Goal: Information Seeking & Learning: Learn about a topic

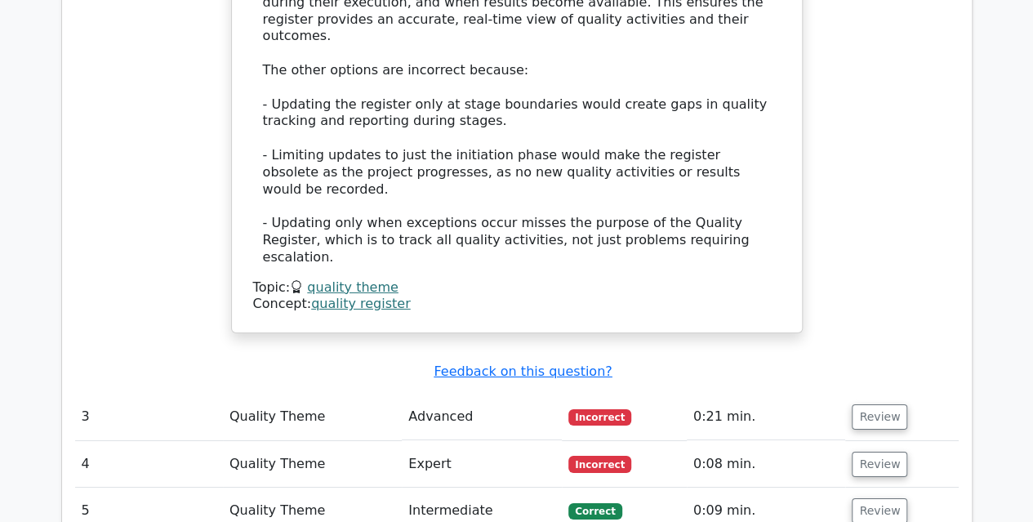
scroll to position [2583, 0]
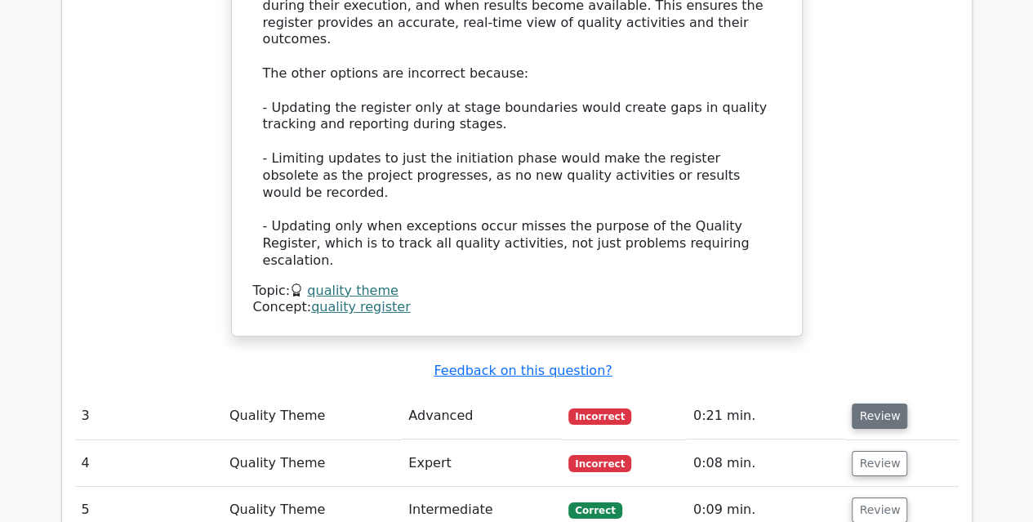
click at [867, 403] on button "Review" at bounding box center [880, 415] width 56 height 25
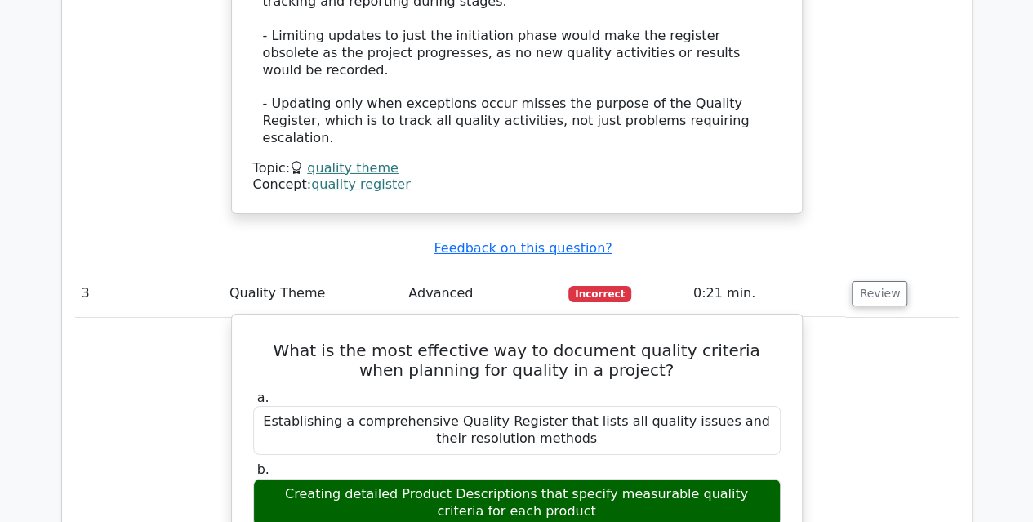
scroll to position [2703, 0]
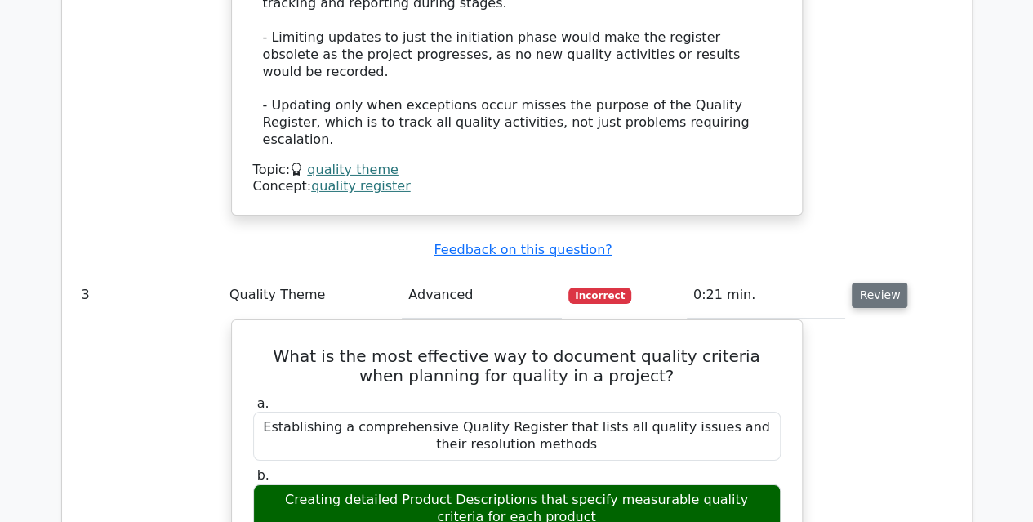
click at [856, 283] on button "Review" at bounding box center [880, 295] width 56 height 25
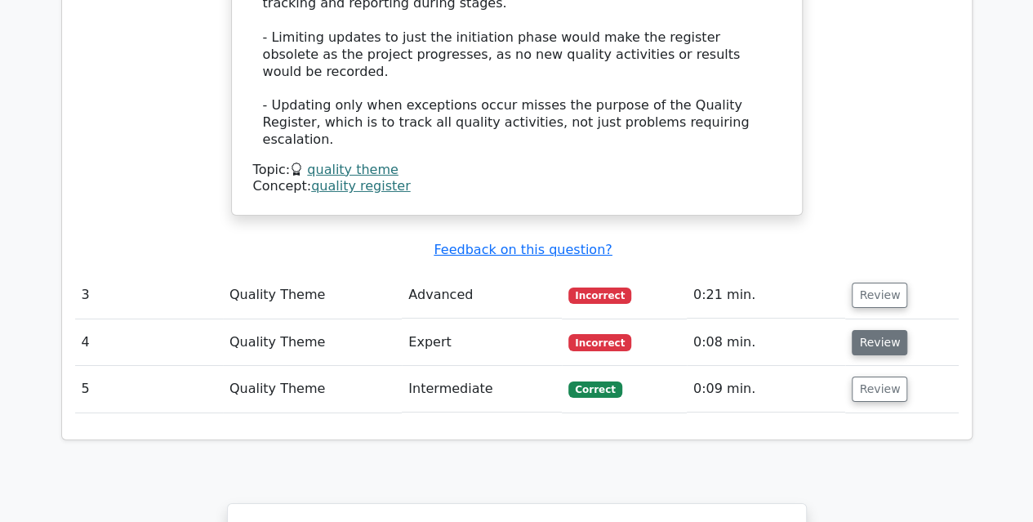
click at [864, 330] on button "Review" at bounding box center [880, 342] width 56 height 25
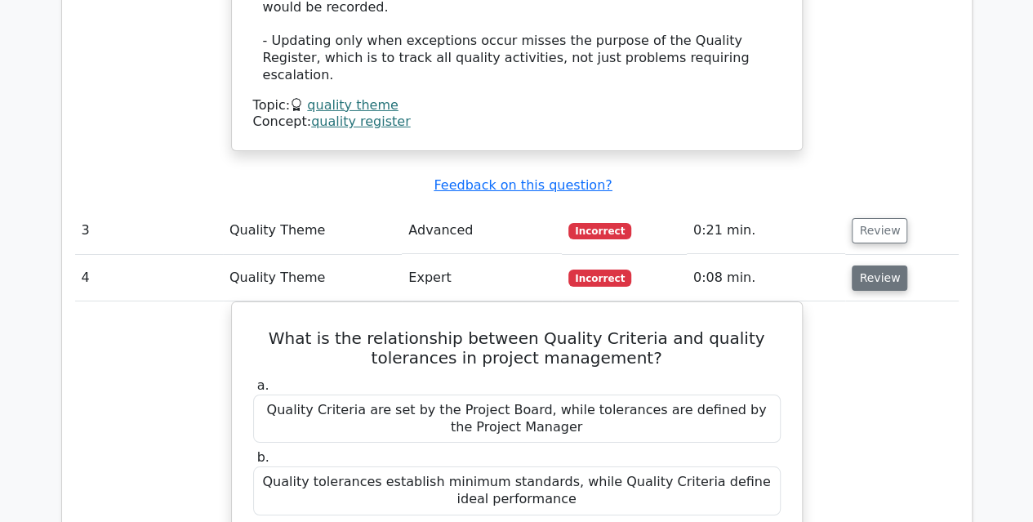
scroll to position [2769, 0]
click at [874, 265] on button "Review" at bounding box center [880, 277] width 56 height 25
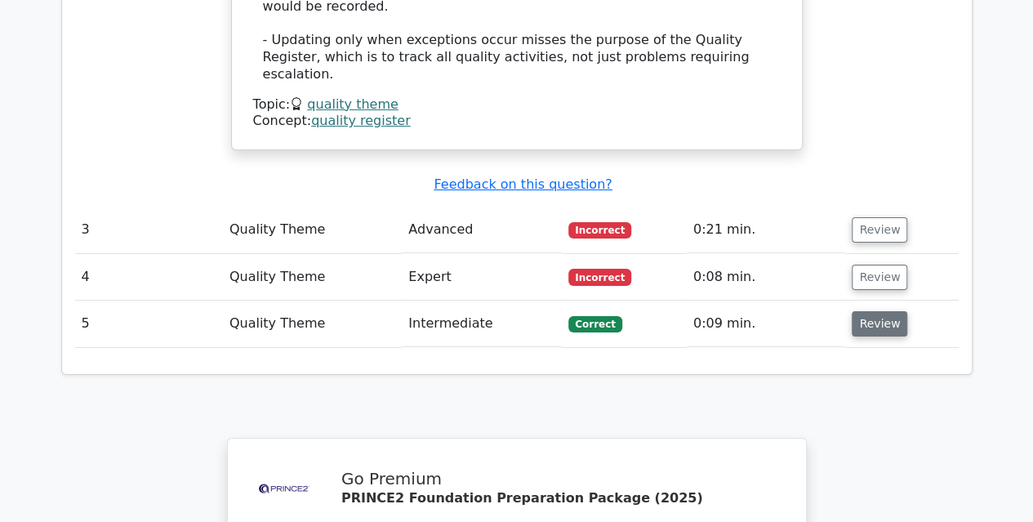
click at [877, 311] on button "Review" at bounding box center [880, 323] width 56 height 25
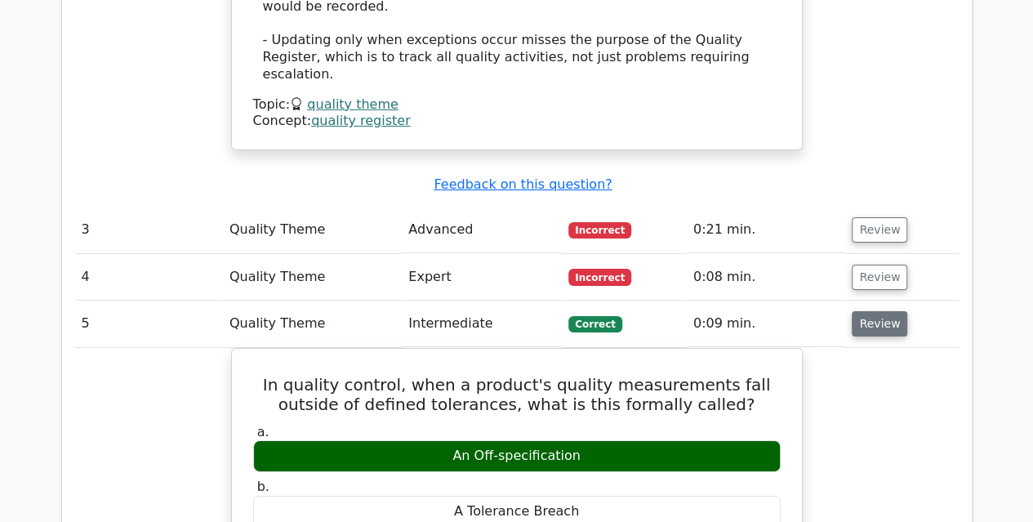
click at [877, 311] on button "Review" at bounding box center [880, 323] width 56 height 25
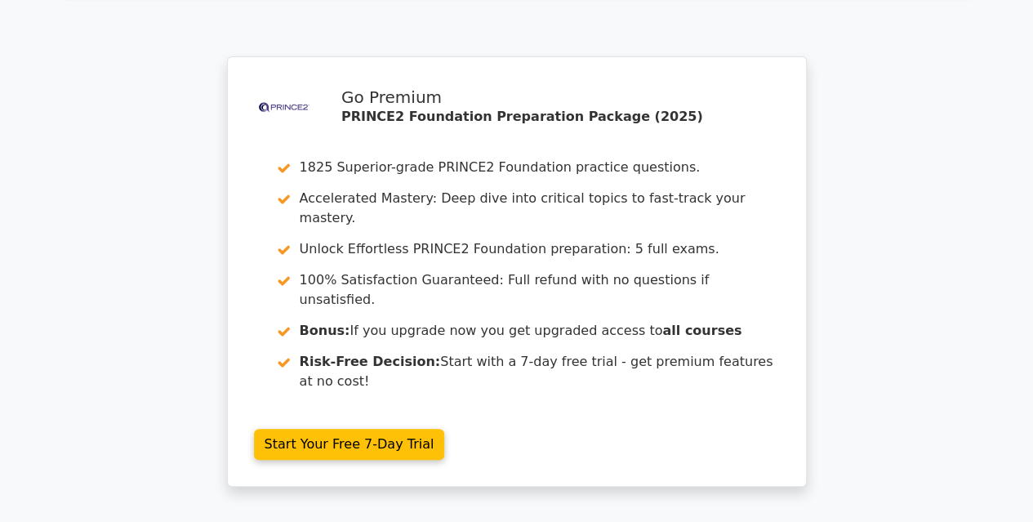
scroll to position [3165, 0]
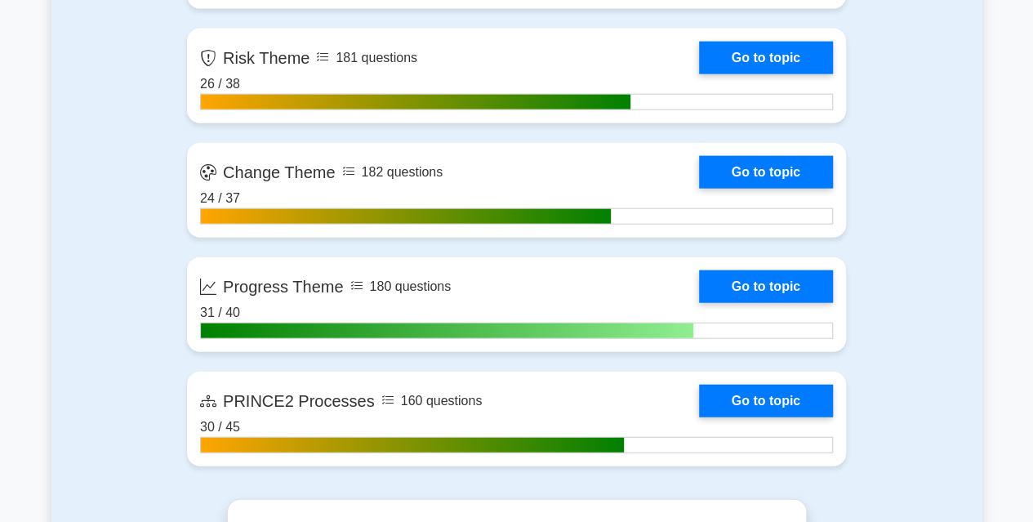
scroll to position [1837, 0]
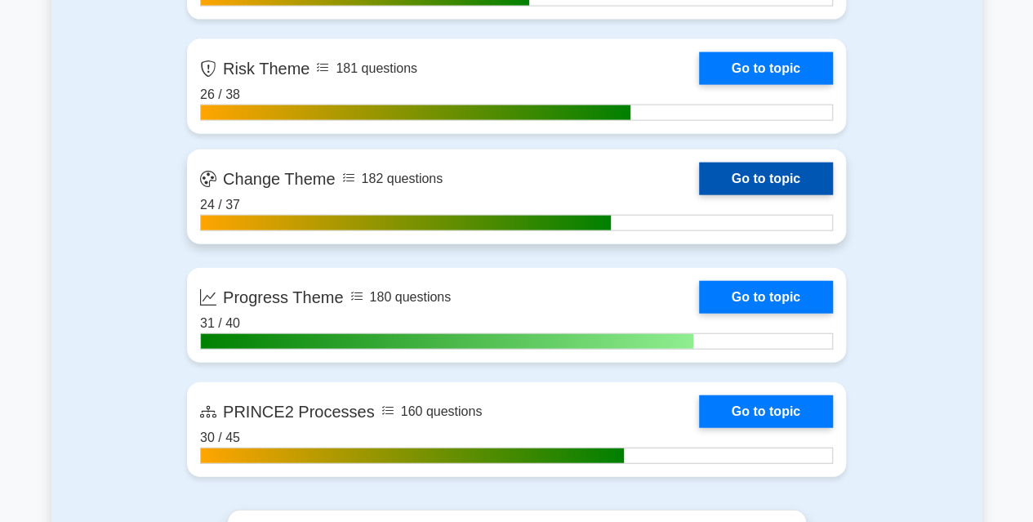
click at [793, 181] on link "Go to topic" at bounding box center [766, 178] width 134 height 33
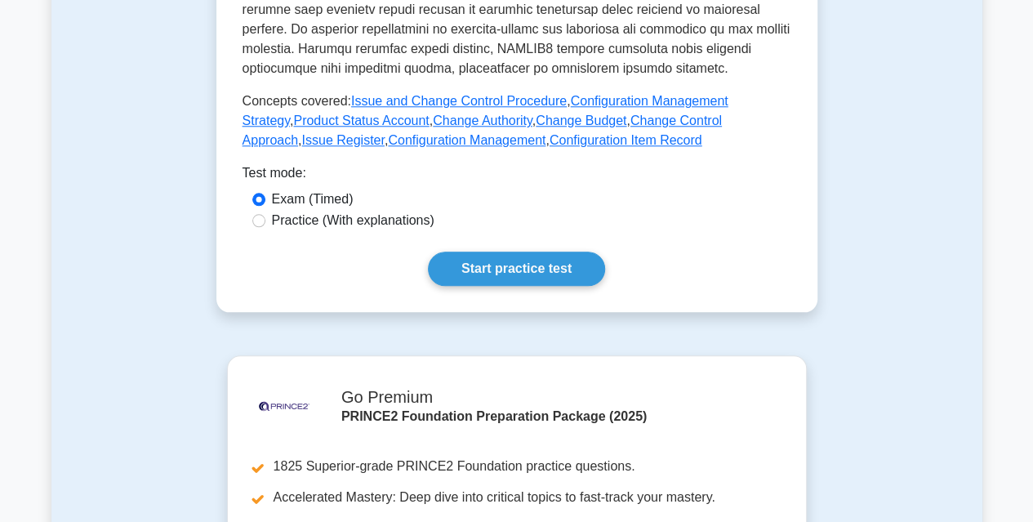
scroll to position [766, 0]
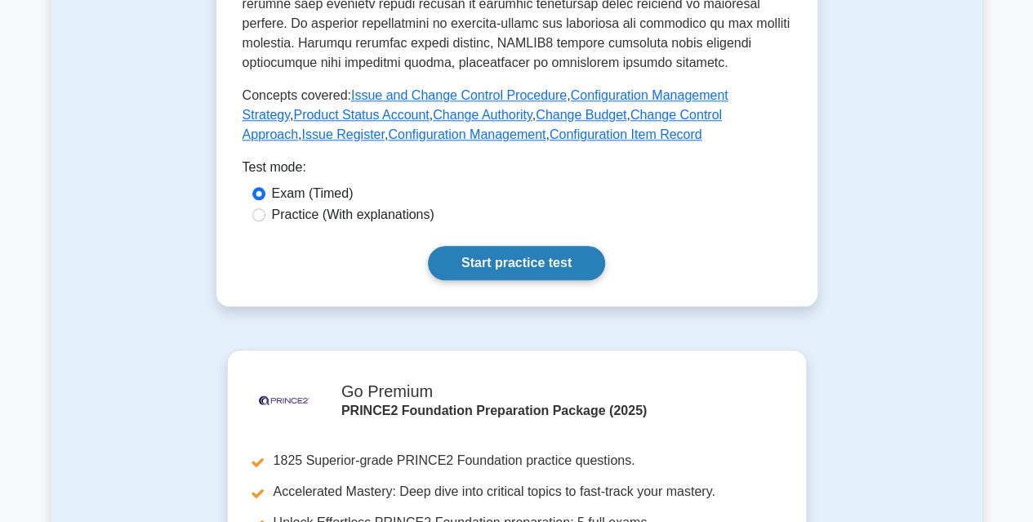
click at [503, 246] on link "Start practice test" at bounding box center [516, 263] width 177 height 34
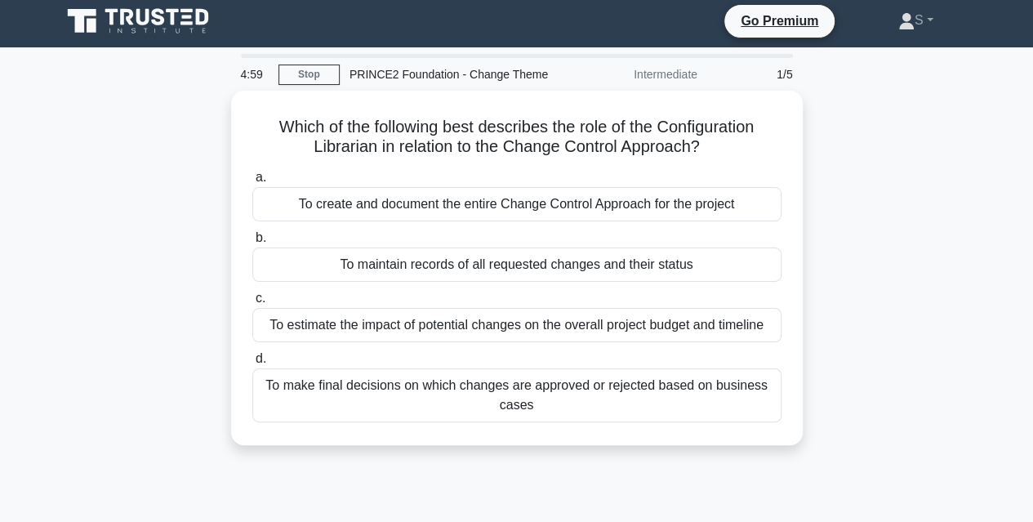
scroll to position [9, 0]
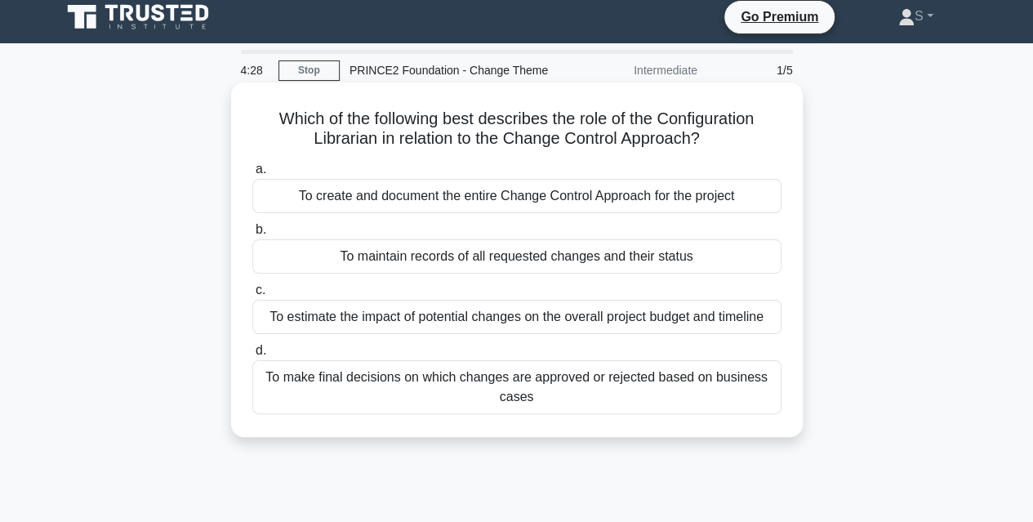
click at [458, 262] on div "To maintain records of all requested changes and their status" at bounding box center [516, 256] width 529 height 34
click at [252, 235] on input "b. To maintain records of all requested changes and their status" at bounding box center [252, 230] width 0 height 11
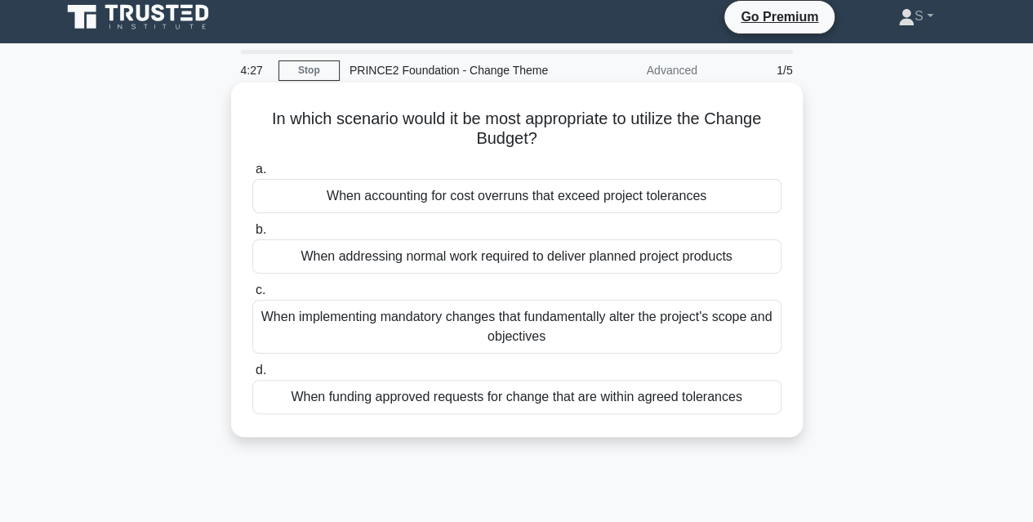
scroll to position [0, 0]
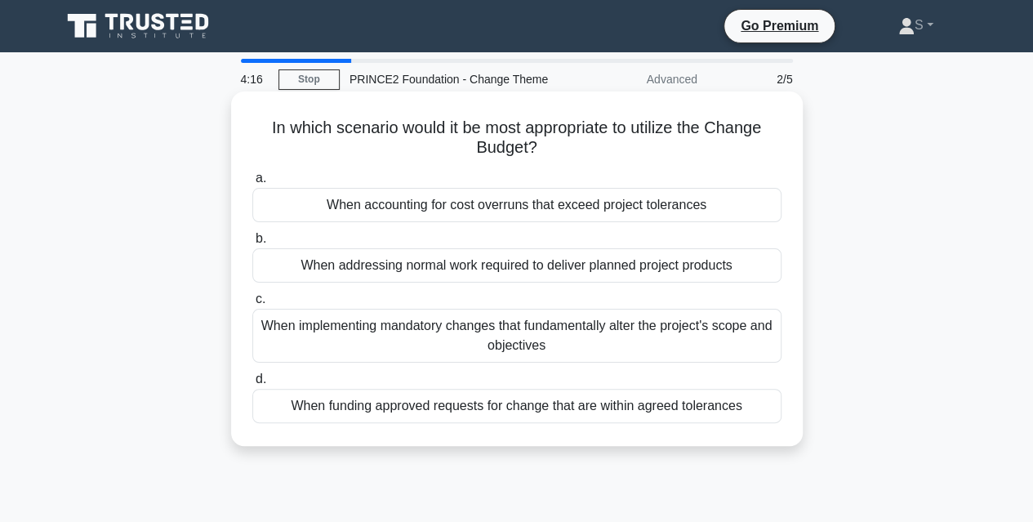
click at [460, 413] on div "When funding approved requests for change that are within agreed tolerances" at bounding box center [516, 406] width 529 height 34
click at [252, 385] on input "d. When funding approved requests for change that are within agreed tolerances" at bounding box center [252, 379] width 0 height 11
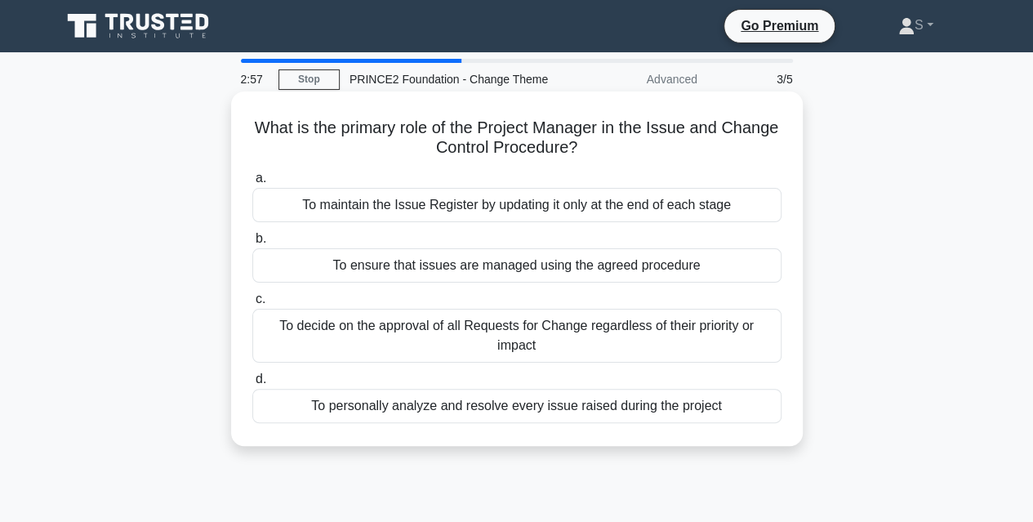
click at [505, 210] on div "To maintain the Issue Register by updating it only at the end of each stage" at bounding box center [516, 205] width 529 height 34
click at [252, 184] on input "a. To maintain the Issue Register by updating it only at the end of each stage" at bounding box center [252, 178] width 0 height 11
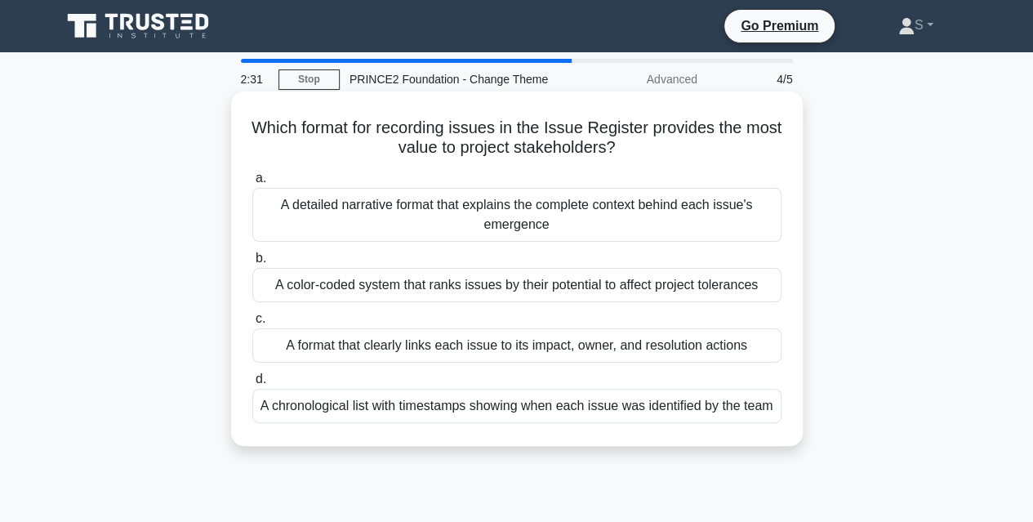
click at [549, 222] on div "A detailed narrative format that explains the complete context behind each issu…" at bounding box center [516, 215] width 529 height 54
click at [252, 184] on input "a. A detailed narrative format that explains the complete context behind each i…" at bounding box center [252, 178] width 0 height 11
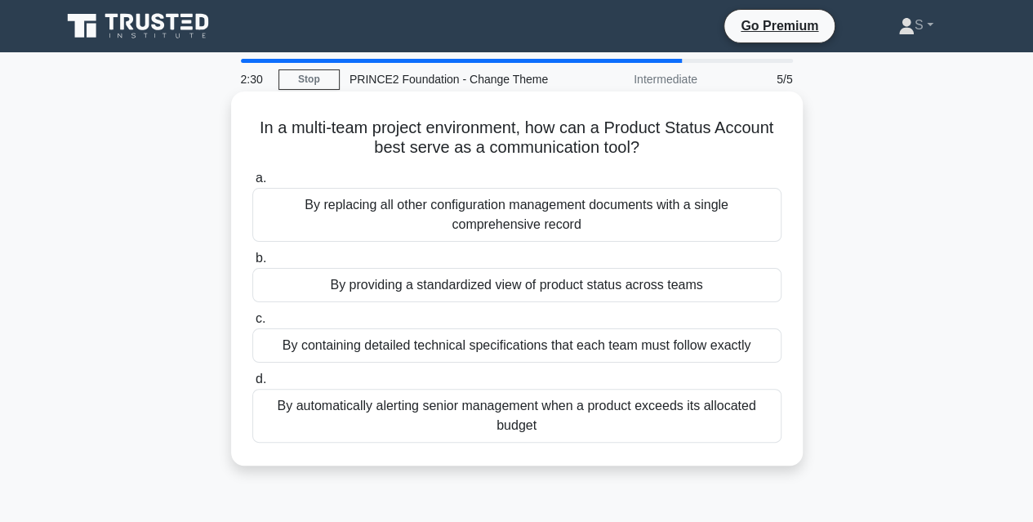
click at [534, 223] on div "By replacing all other configuration management documents with a single compreh…" at bounding box center [516, 215] width 529 height 54
click at [252, 184] on input "a. By replacing all other configuration management documents with a single comp…" at bounding box center [252, 178] width 0 height 11
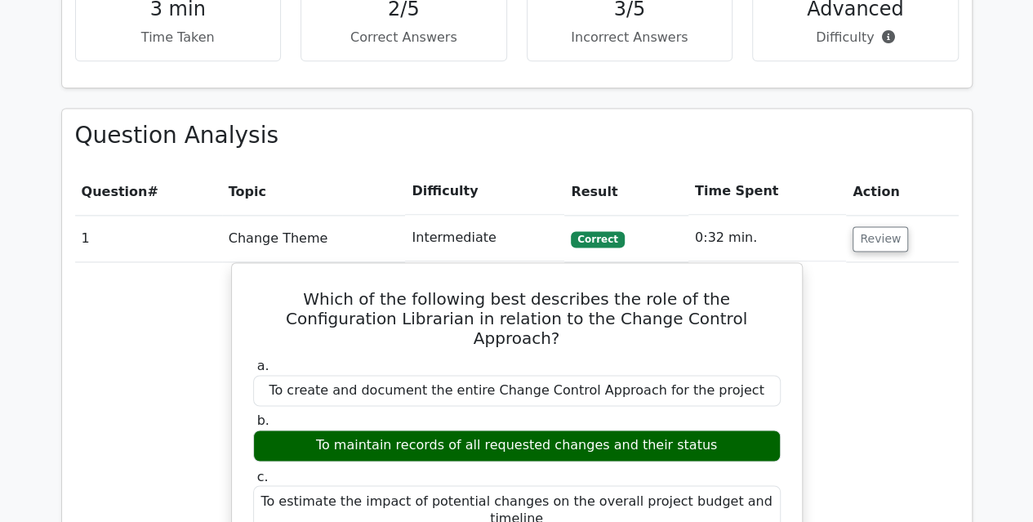
scroll to position [1074, 0]
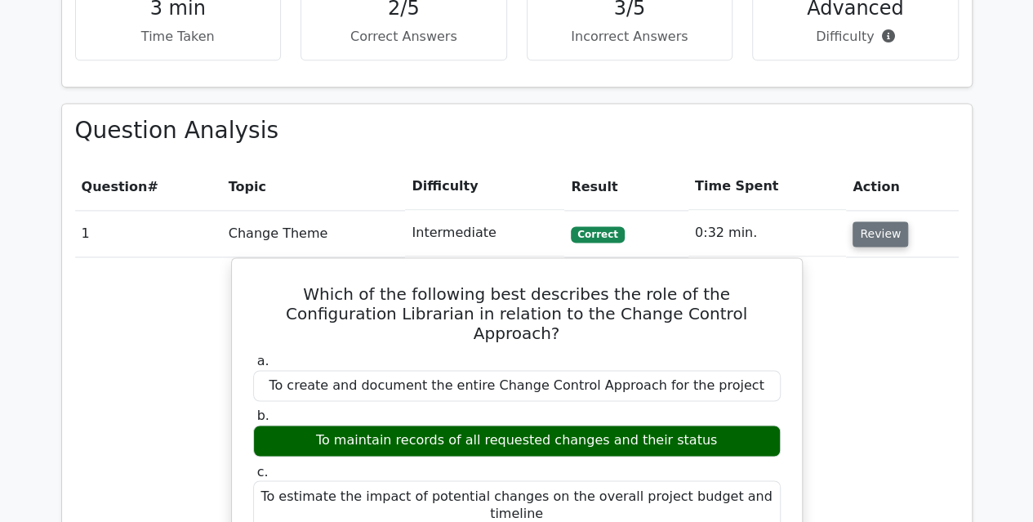
click at [881, 221] on button "Review" at bounding box center [880, 233] width 56 height 25
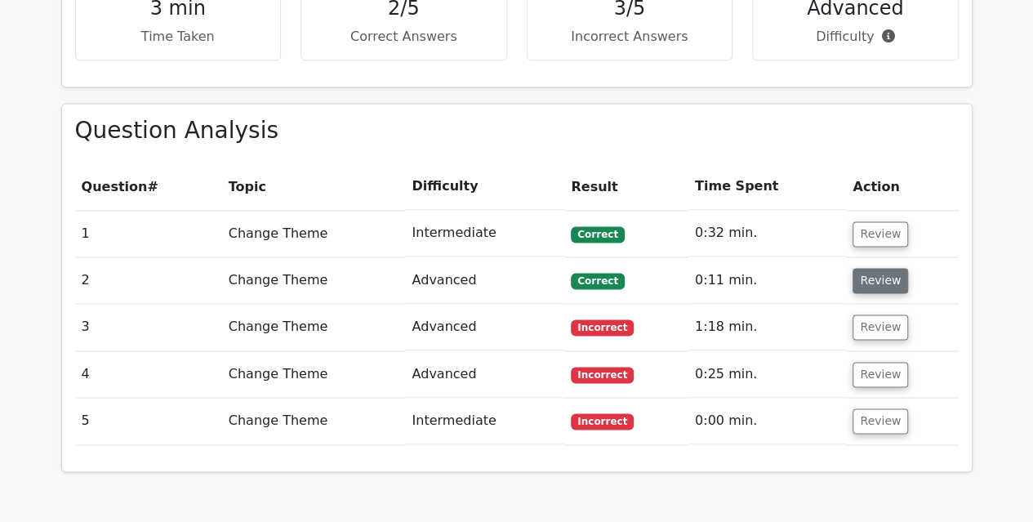
click at [880, 268] on button "Review" at bounding box center [880, 280] width 56 height 25
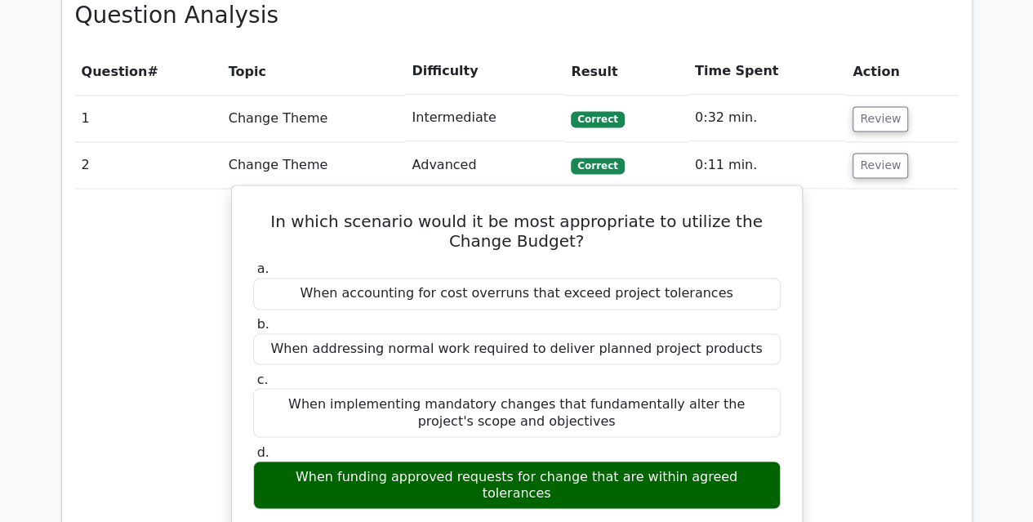
scroll to position [1190, 0]
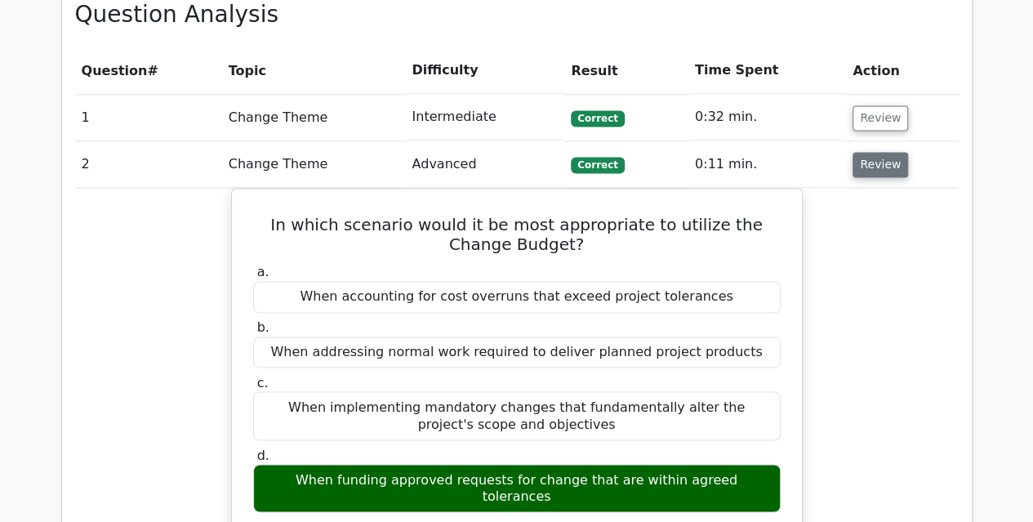
click at [876, 152] on button "Review" at bounding box center [880, 164] width 56 height 25
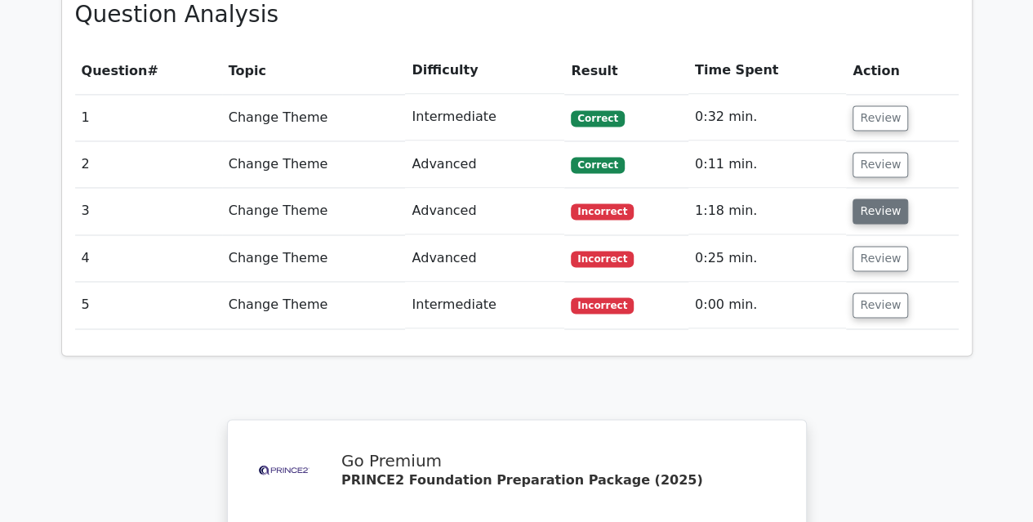
click at [872, 198] on button "Review" at bounding box center [880, 210] width 56 height 25
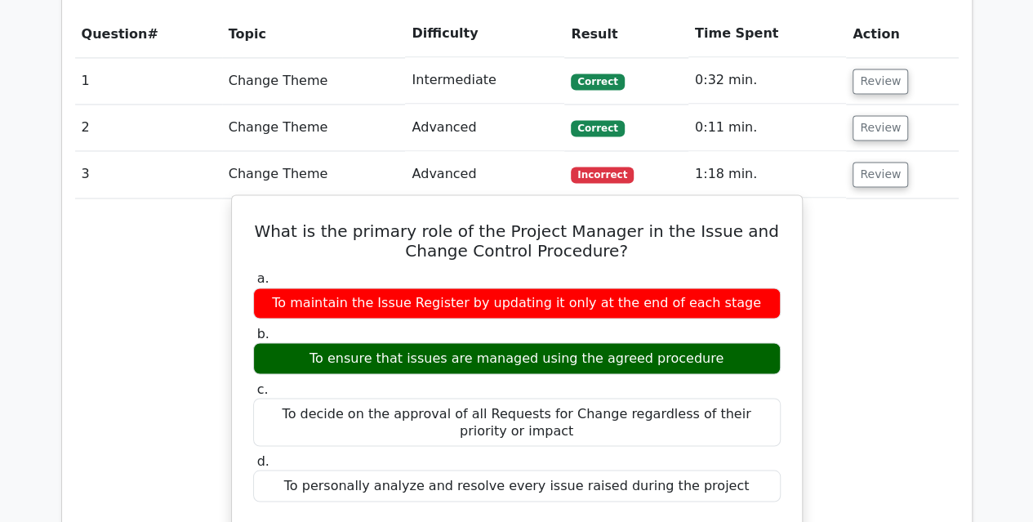
scroll to position [1228, 0]
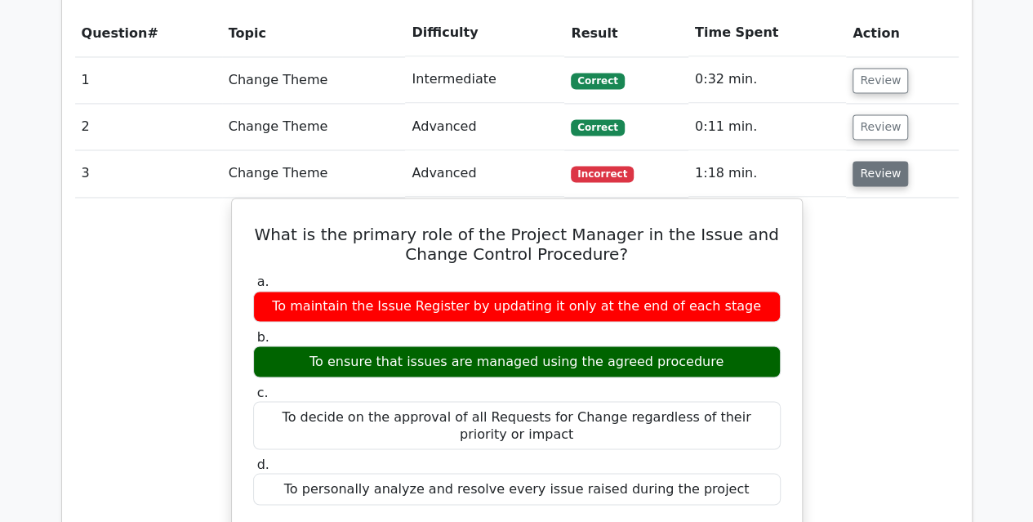
click at [868, 161] on button "Review" at bounding box center [880, 173] width 56 height 25
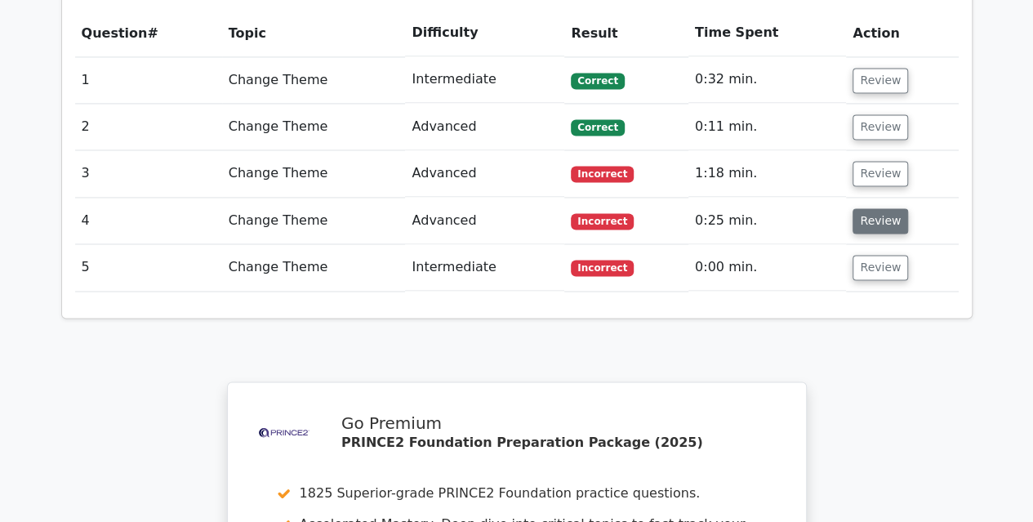
click at [880, 208] on button "Review" at bounding box center [880, 220] width 56 height 25
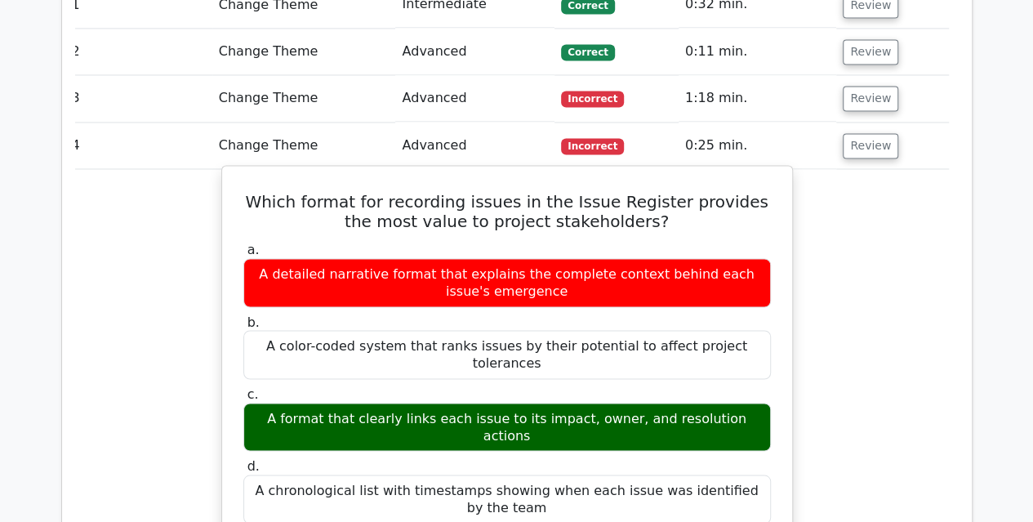
scroll to position [1300, 0]
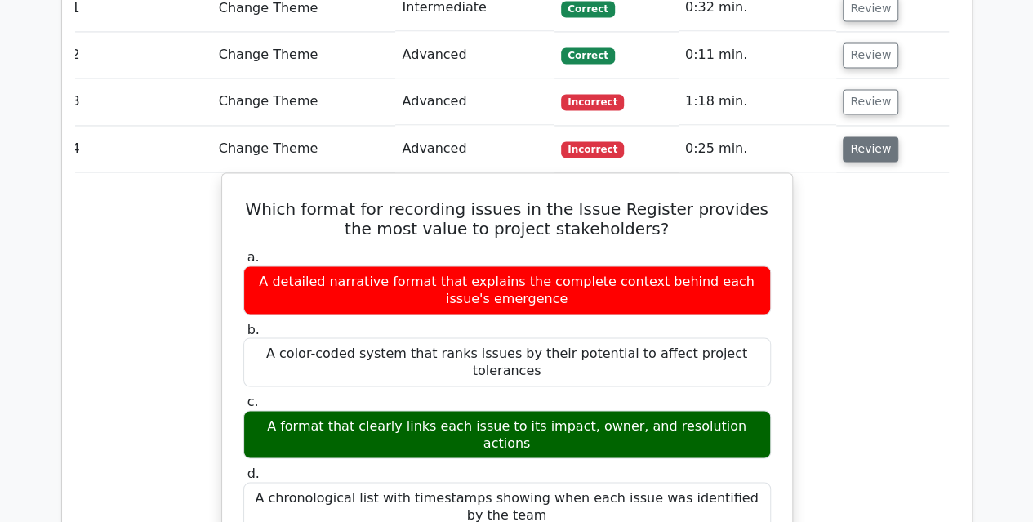
click at [856, 136] on button "Review" at bounding box center [871, 148] width 56 height 25
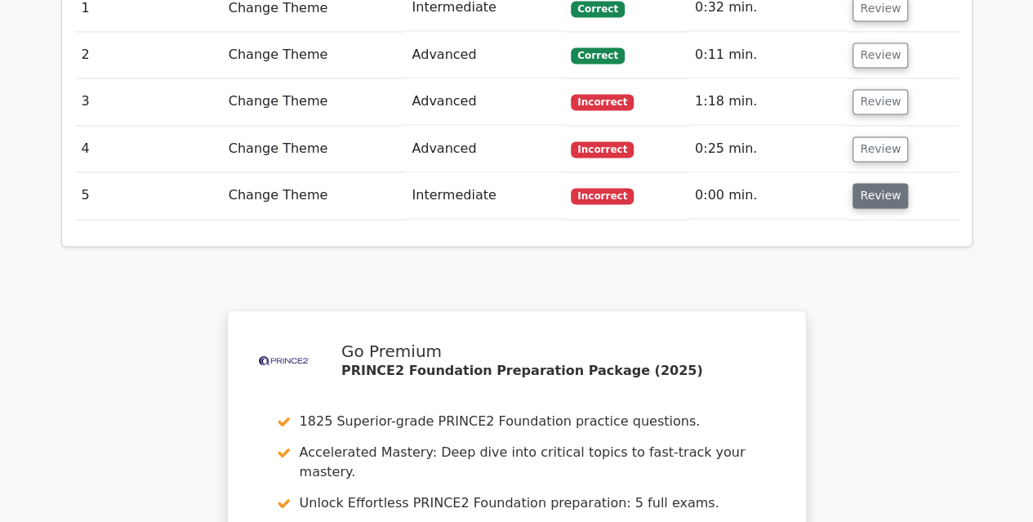
click at [864, 183] on button "Review" at bounding box center [880, 195] width 56 height 25
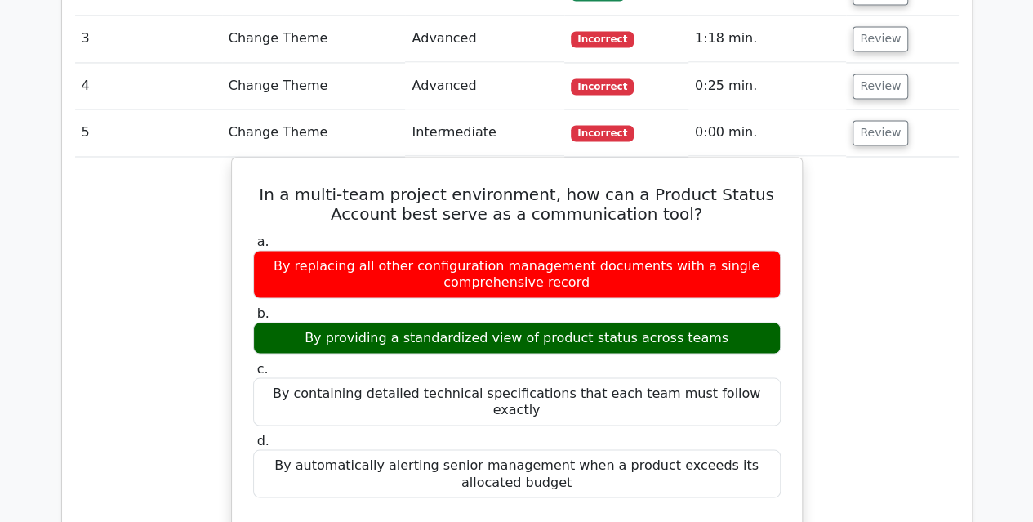
scroll to position [1361, 0]
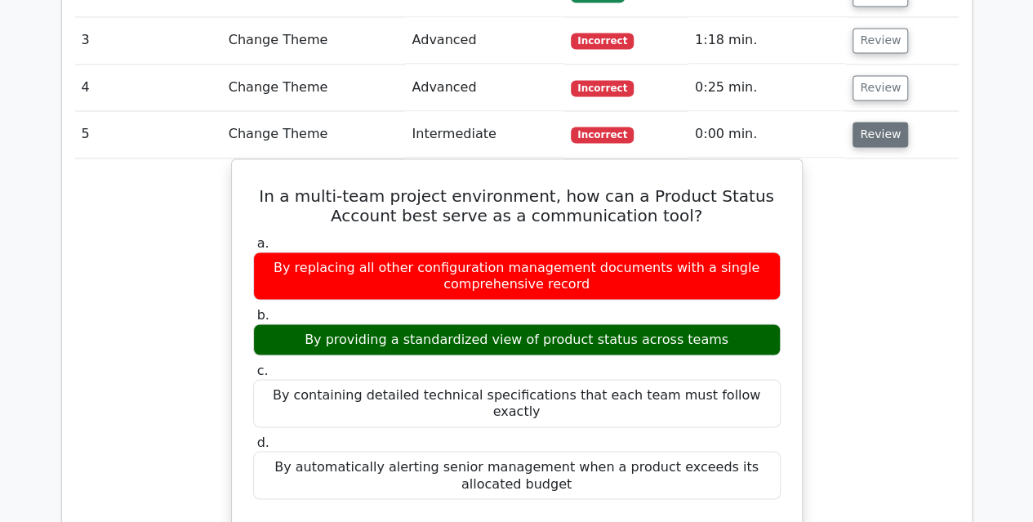
click at [883, 122] on button "Review" at bounding box center [880, 134] width 56 height 25
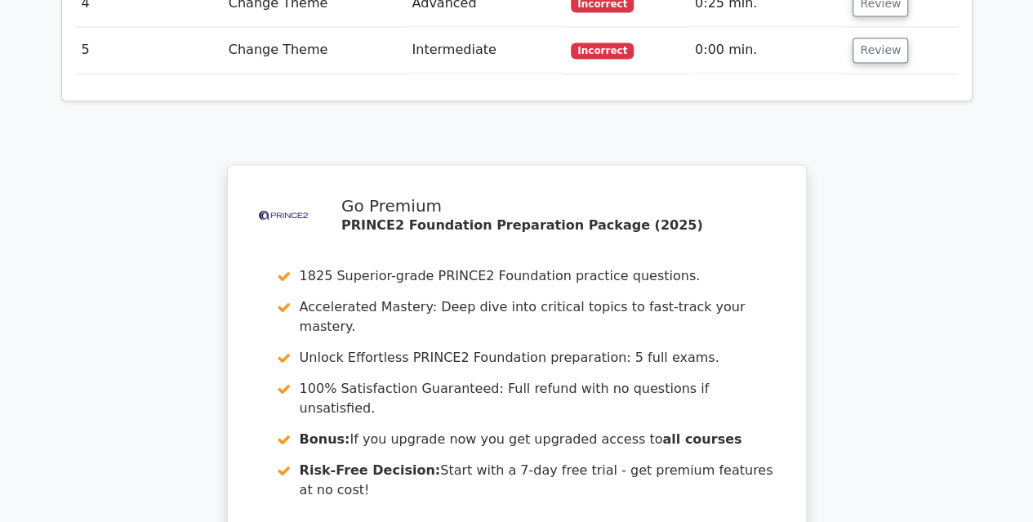
scroll to position [1436, 0]
